Goal: Find specific page/section: Find specific page/section

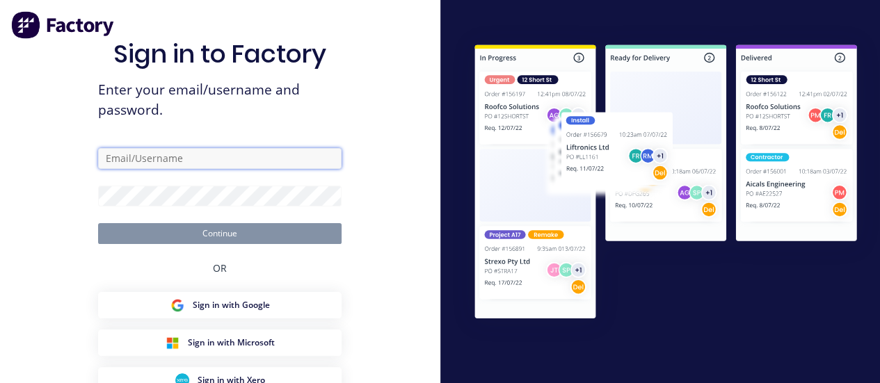
click at [167, 161] on input "text" at bounding box center [220, 158] width 244 height 21
type input "[PERSON_NAME][EMAIL_ADDRESS][DOMAIN_NAME]"
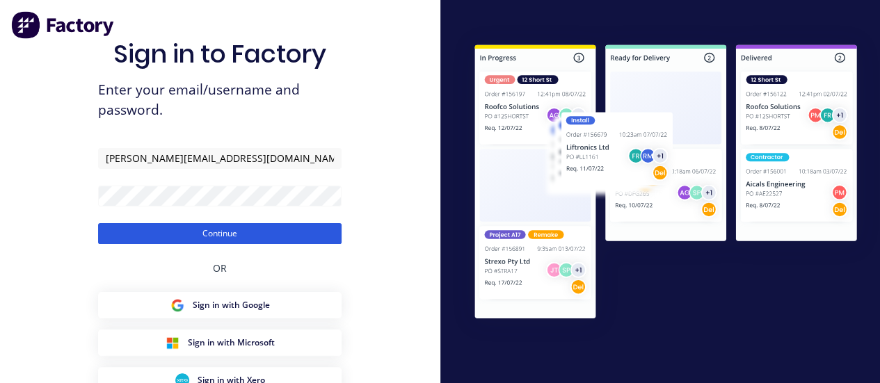
click at [191, 234] on button "Continue" at bounding box center [220, 233] width 244 height 21
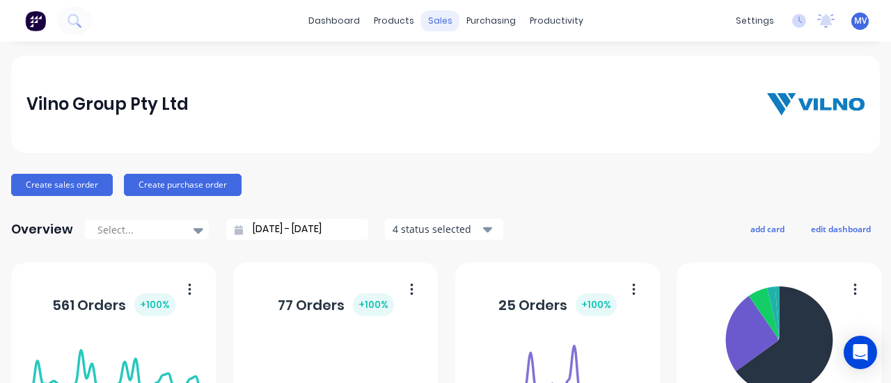
click at [433, 17] on div "sales" at bounding box center [440, 20] width 38 height 21
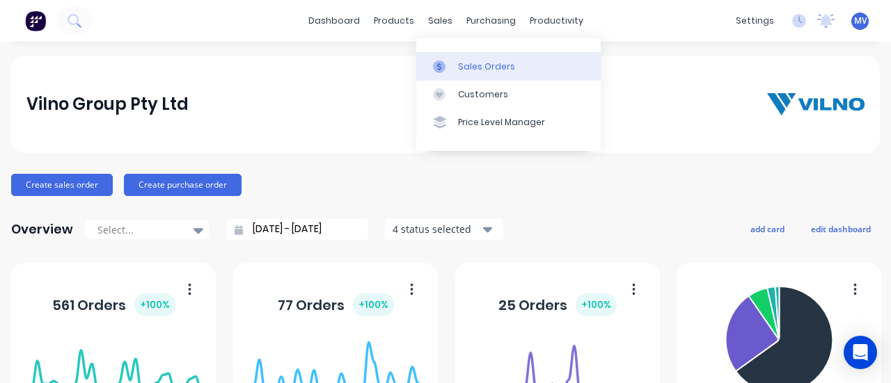
click at [484, 62] on div "Sales Orders" at bounding box center [486, 67] width 57 height 13
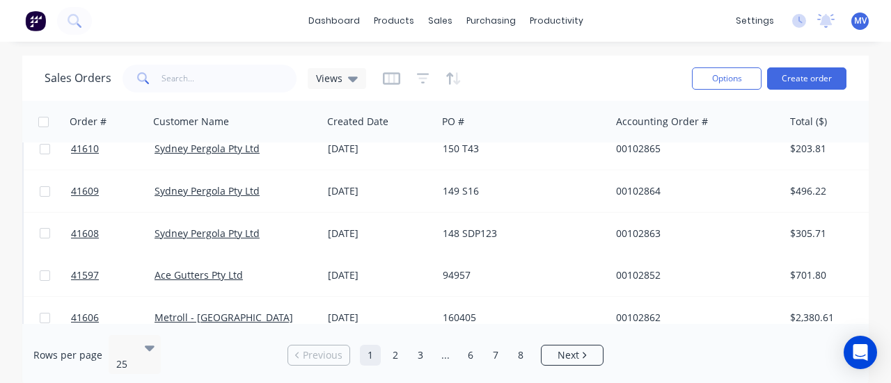
scroll to position [880, 0]
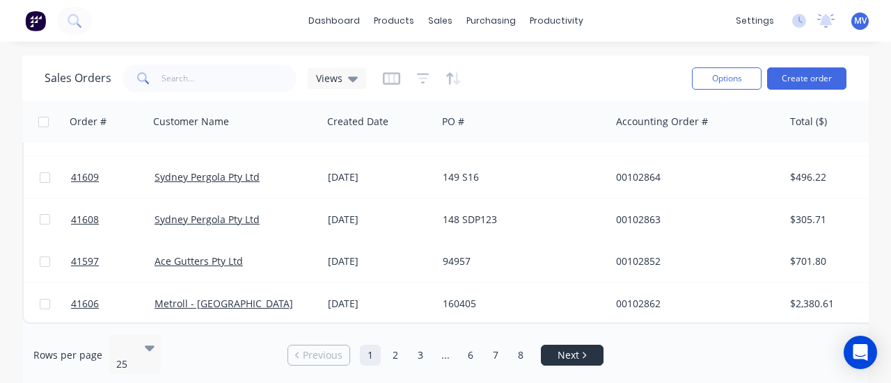
click at [560, 349] on span "Next" at bounding box center [568, 356] width 22 height 14
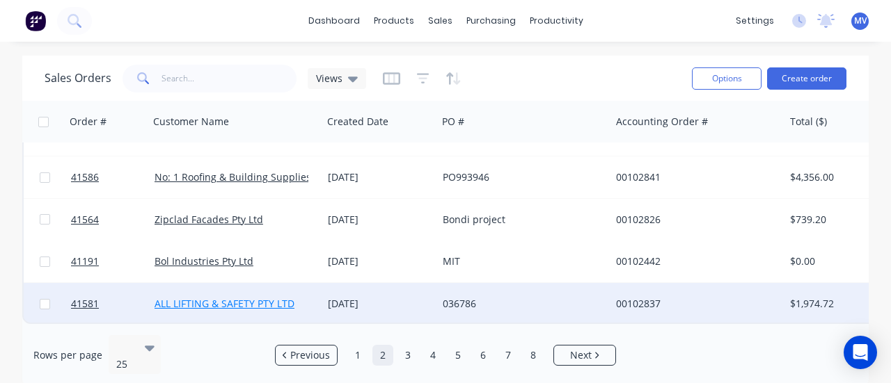
click at [232, 298] on link "ALL LIFTING & SAFETY PTY LTD" at bounding box center [224, 303] width 140 height 13
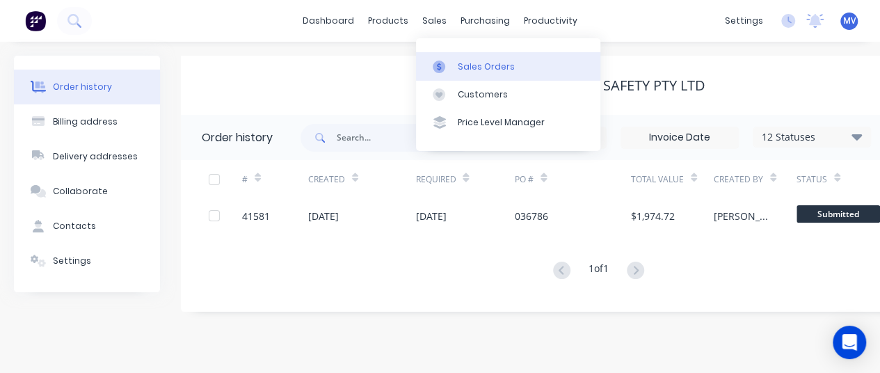
click at [479, 66] on div "Sales Orders" at bounding box center [486, 67] width 57 height 13
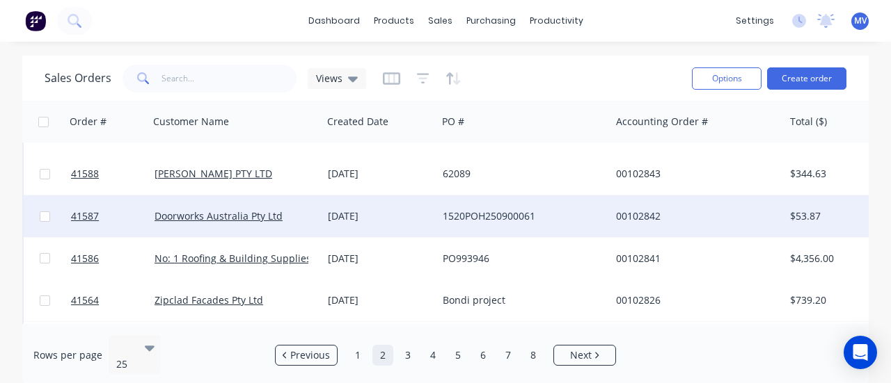
scroll to position [880, 0]
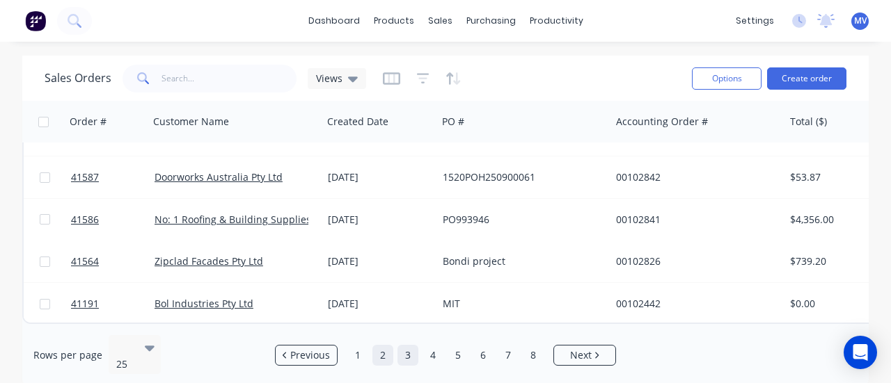
click at [401, 345] on link "3" at bounding box center [407, 355] width 21 height 21
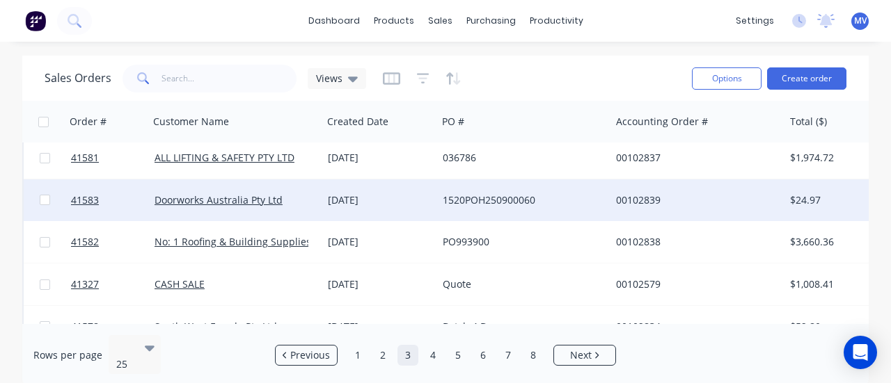
scroll to position [0, 0]
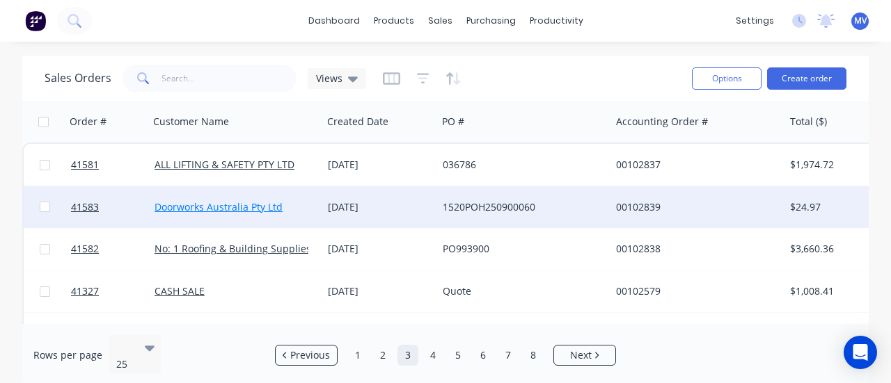
click at [234, 209] on link "Doorworks Australia Pty Ltd" at bounding box center [218, 206] width 128 height 13
